Goal: Check status: Check status

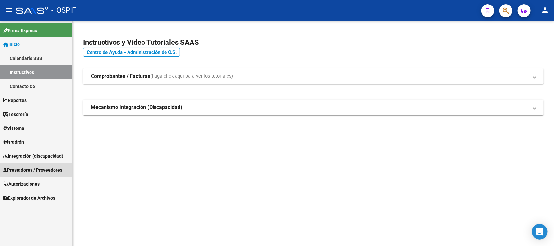
click at [47, 169] on span "Prestadores / Proveedores" at bounding box center [32, 170] width 59 height 7
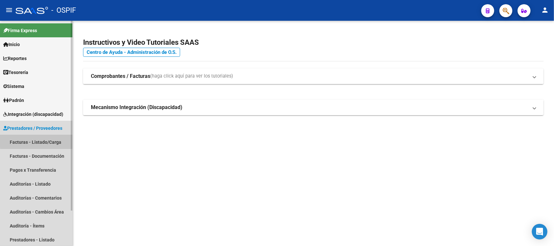
click at [56, 140] on link "Facturas - Listado/Carga" at bounding box center [36, 142] width 72 height 14
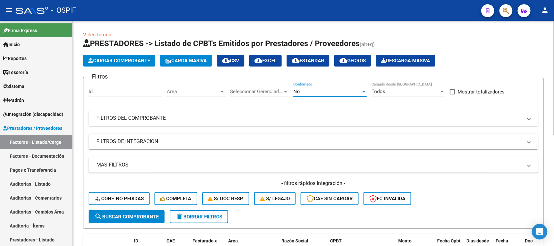
click at [364, 92] on div at bounding box center [363, 92] width 3 height 2
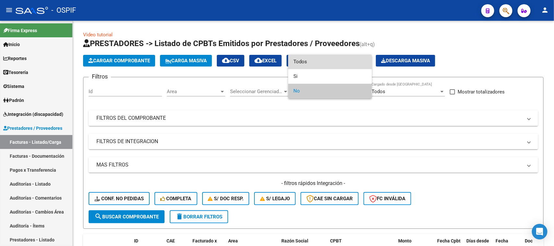
click at [295, 59] on span "Todos" at bounding box center [330, 62] width 73 height 15
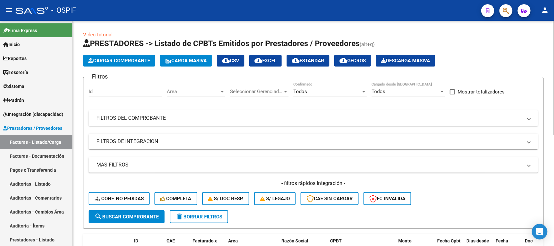
click at [186, 119] on mat-panel-title "FILTROS DEL COMPROBANTE" at bounding box center [309, 118] width 426 height 7
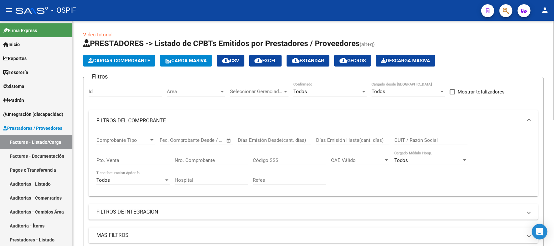
click at [215, 158] on input "Nro. Comprobante" at bounding box center [211, 161] width 73 height 6
type input "2459"
click at [531, 120] on mat-expansion-panel-header "FILTROS DEL COMPROBANTE" at bounding box center [314, 120] width 450 height 21
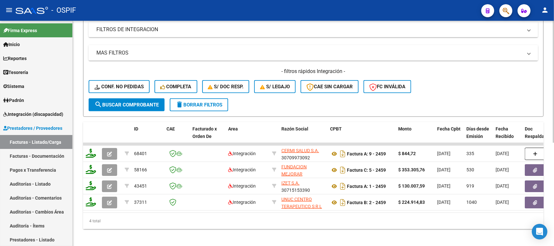
scroll to position [188, 0]
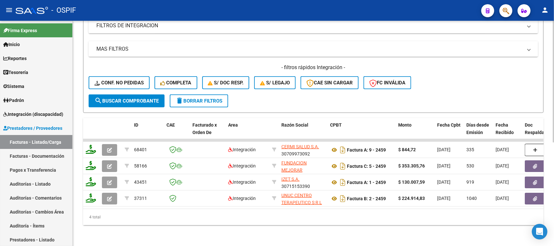
click at [533, 206] on div "Video tutorial PRESTADORES -> Listado de CPBTs Emitidos por Prestadores / Prove…" at bounding box center [314, 40] width 483 height 412
